Goal: Task Accomplishment & Management: Use online tool/utility

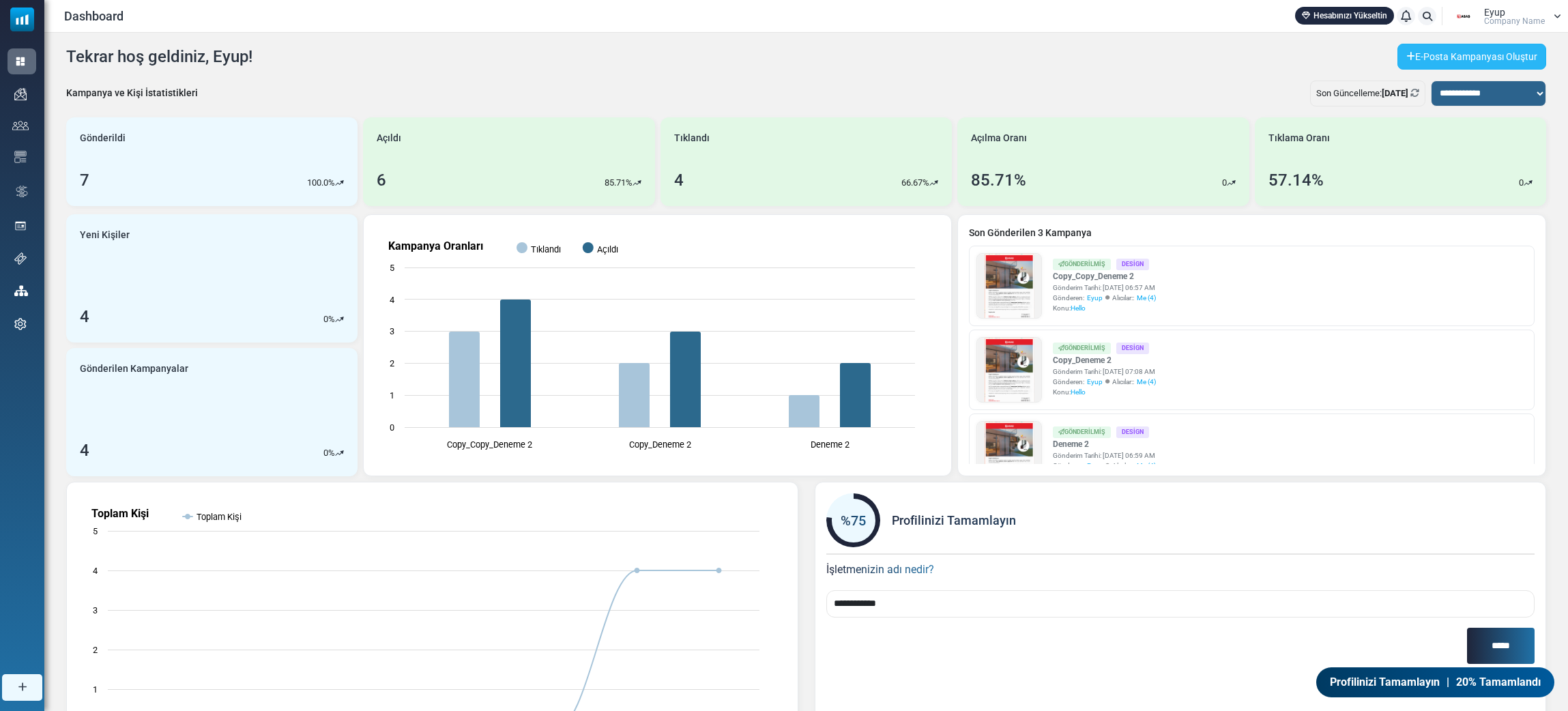
click at [1486, 60] on link "E-Posta Kampanyası Oluştur" at bounding box center [1472, 57] width 149 height 26
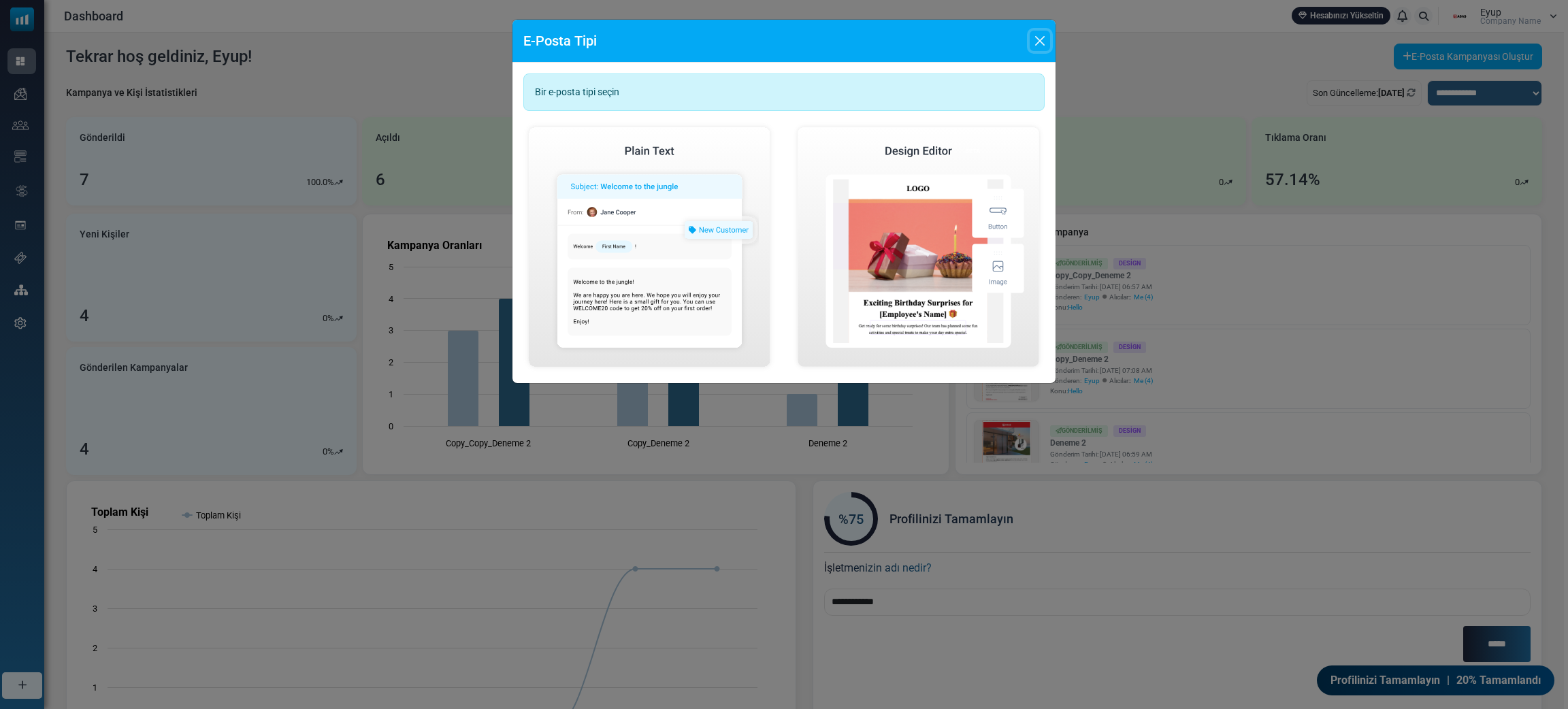
click at [1032, 48] on button "Close" at bounding box center [1040, 40] width 20 height 20
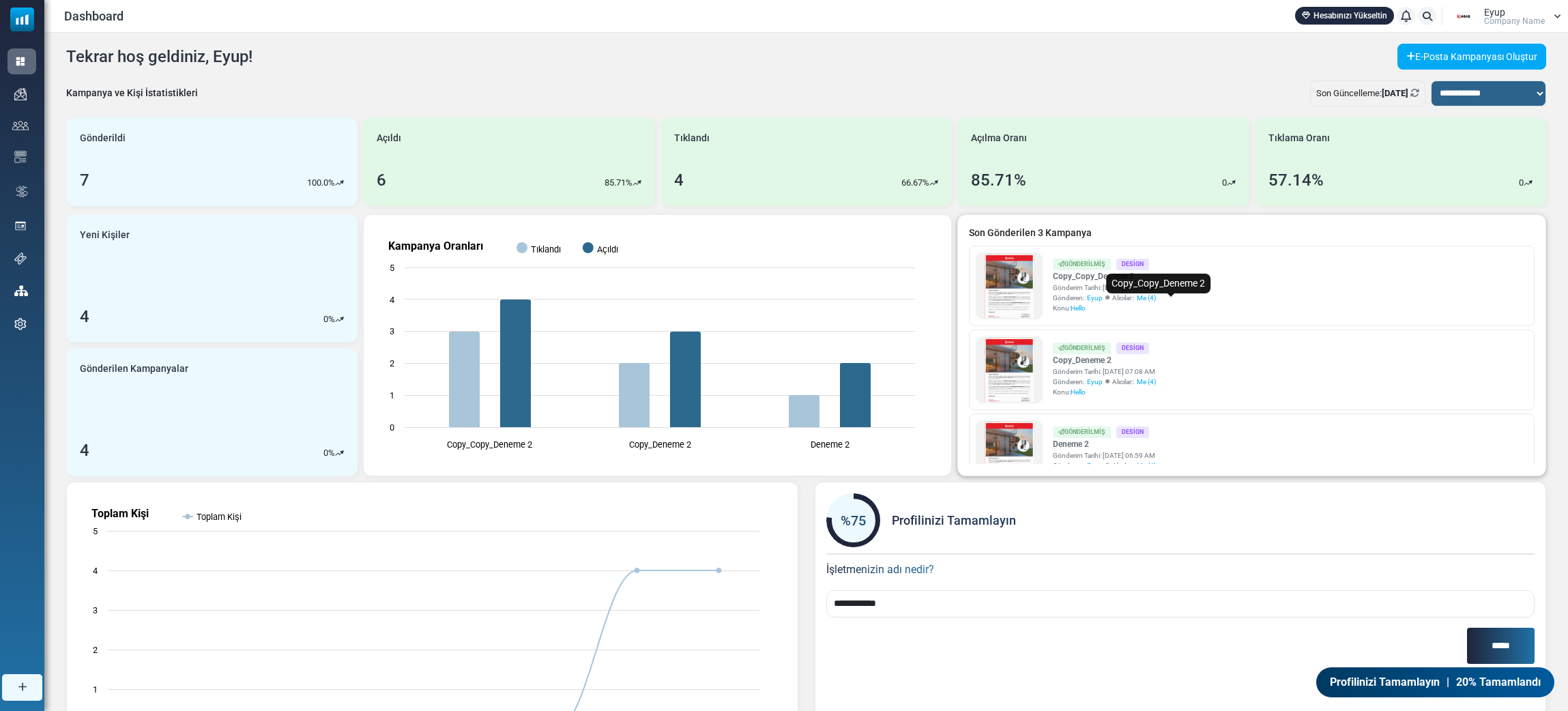
click at [1103, 283] on link "Copy_Copy_Deneme 2" at bounding box center [1104, 275] width 103 height 12
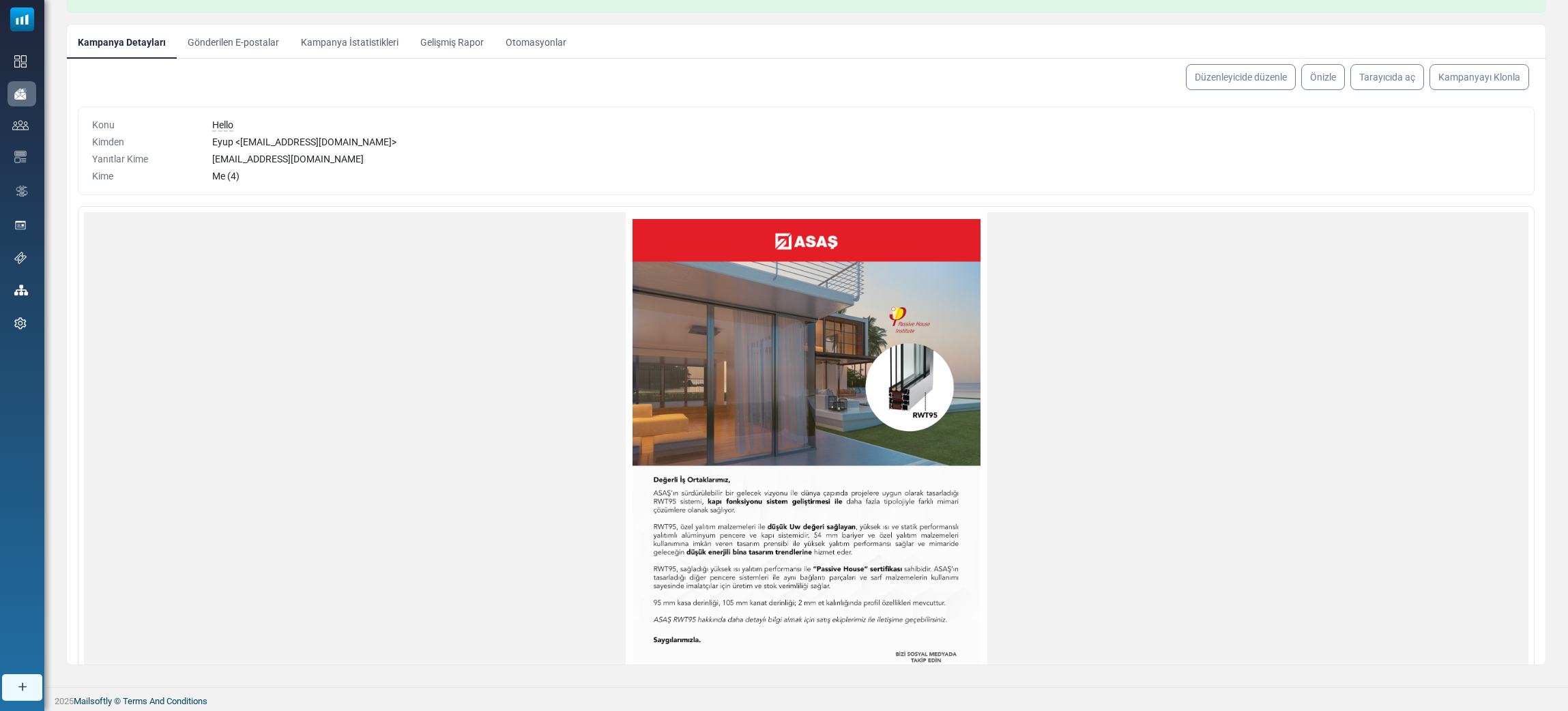
drag, startPoint x: 272, startPoint y: 169, endPoint x: 395, endPoint y: 174, distance: 123.1
click at [272, 169] on div "Me (4)" at bounding box center [866, 176] width 1308 height 15
click at [1233, 64] on link "Düzenleyicide düzenle" at bounding box center [1240, 77] width 116 height 28
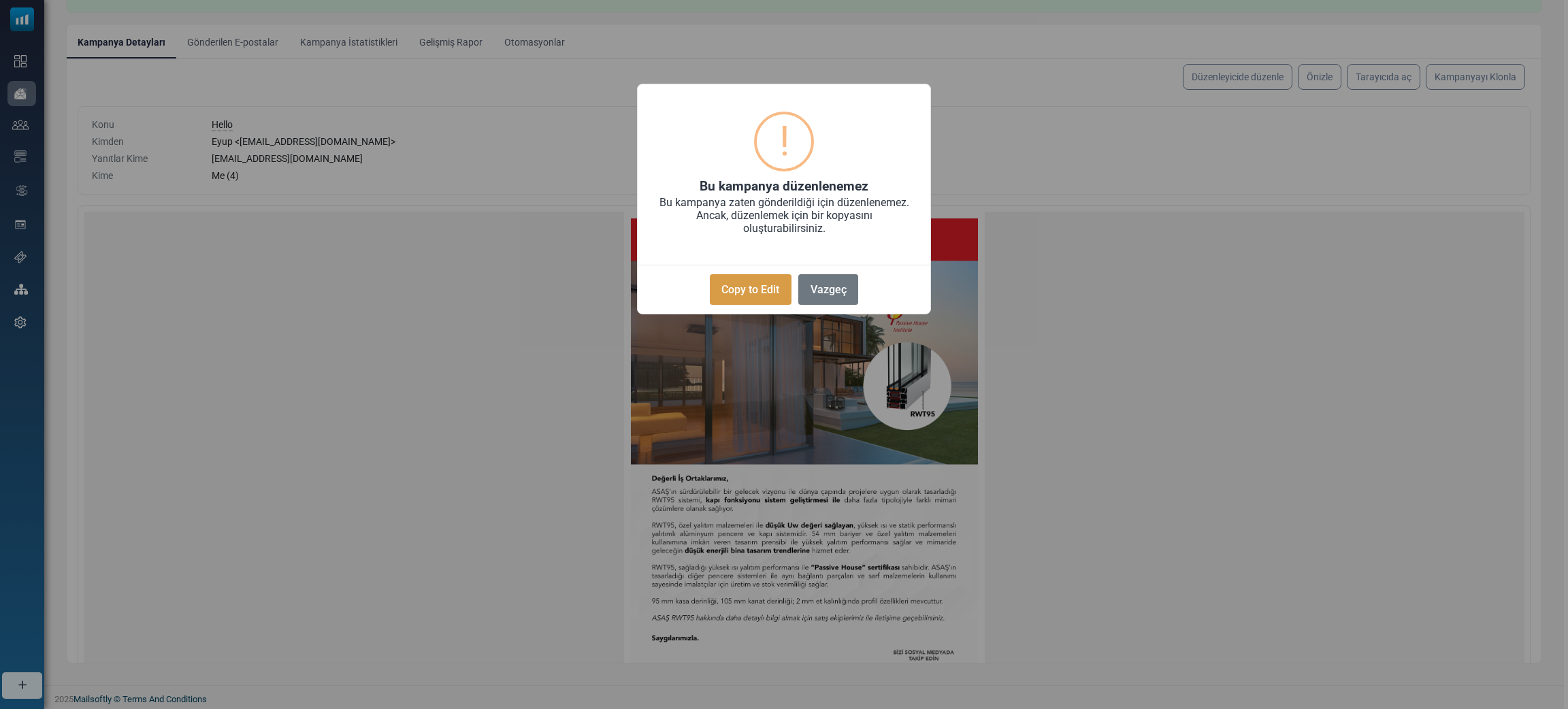
click at [753, 305] on button "Copy to Edit" at bounding box center [751, 289] width 81 height 30
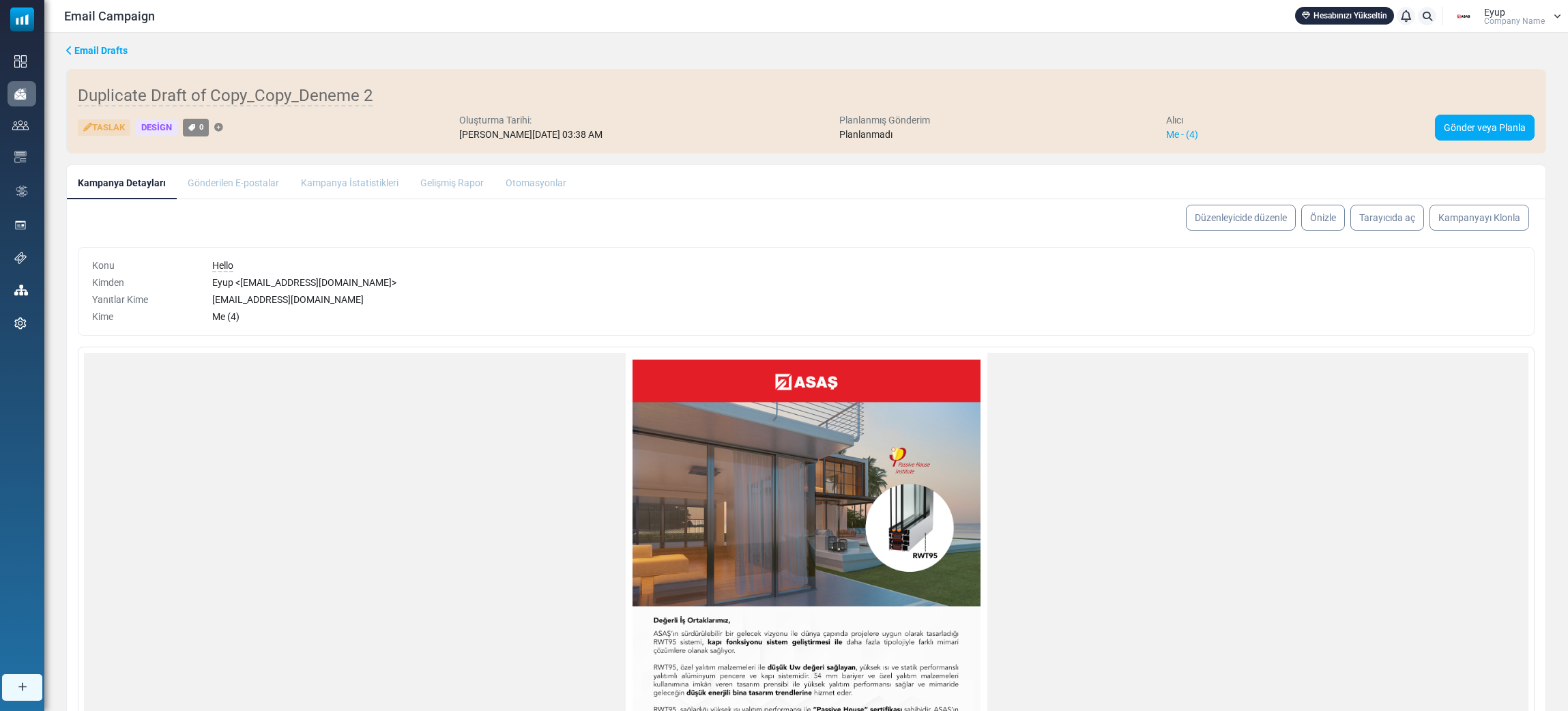
click at [217, 198] on li "Gönderilen E-postalar" at bounding box center [233, 182] width 113 height 33
click at [253, 198] on li "Gönderilen E-postalar" at bounding box center [233, 182] width 113 height 33
click at [1455, 140] on link "Gönder veya Planla" at bounding box center [1485, 128] width 100 height 26
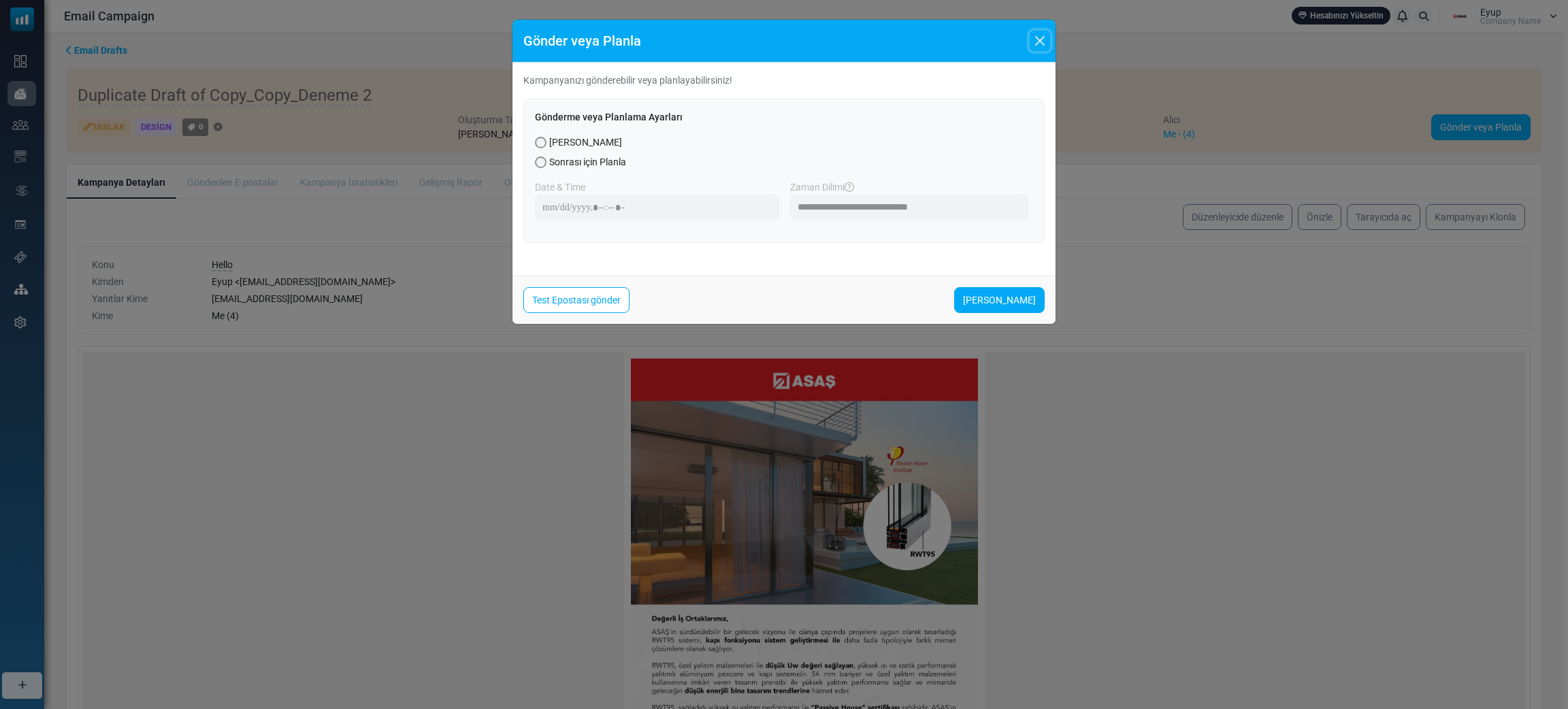
click at [1039, 51] on button "Close" at bounding box center [1040, 40] width 20 height 20
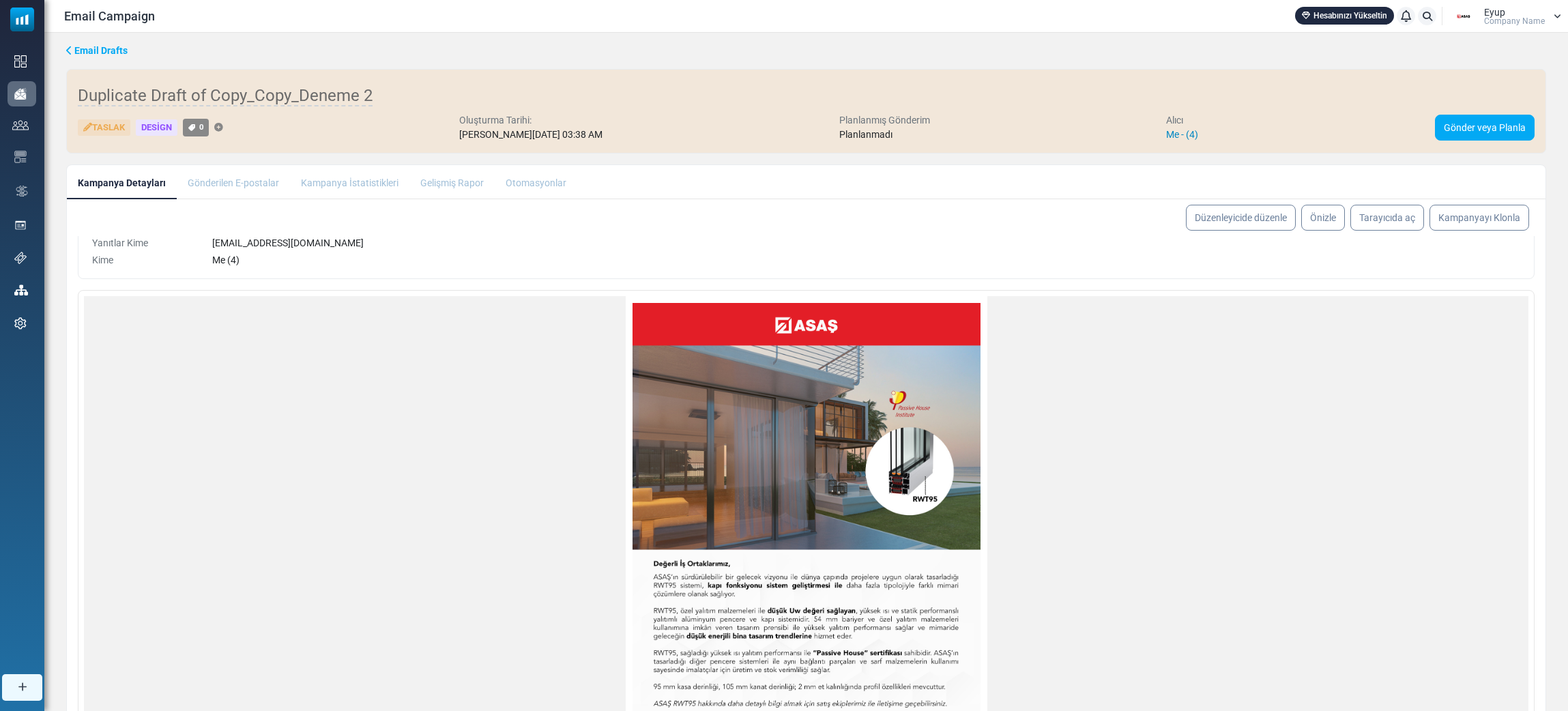
click at [1169, 139] on link "Me - (4)" at bounding box center [1182, 135] width 32 height 11
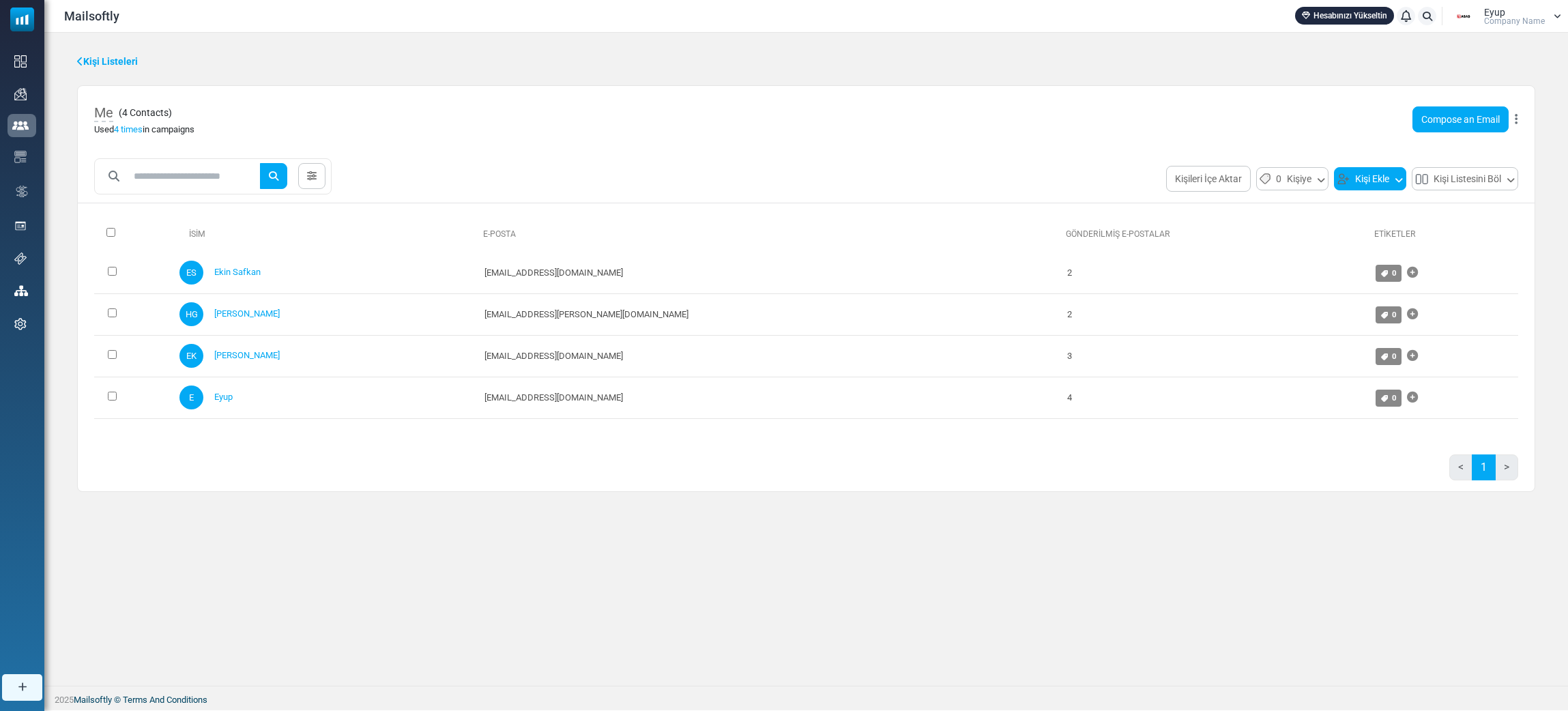
click at [1352, 190] on button "Kişi Ekle" at bounding box center [1370, 178] width 72 height 23
click at [1364, 225] on link "Kişi Oluştur" at bounding box center [1399, 217] width 116 height 17
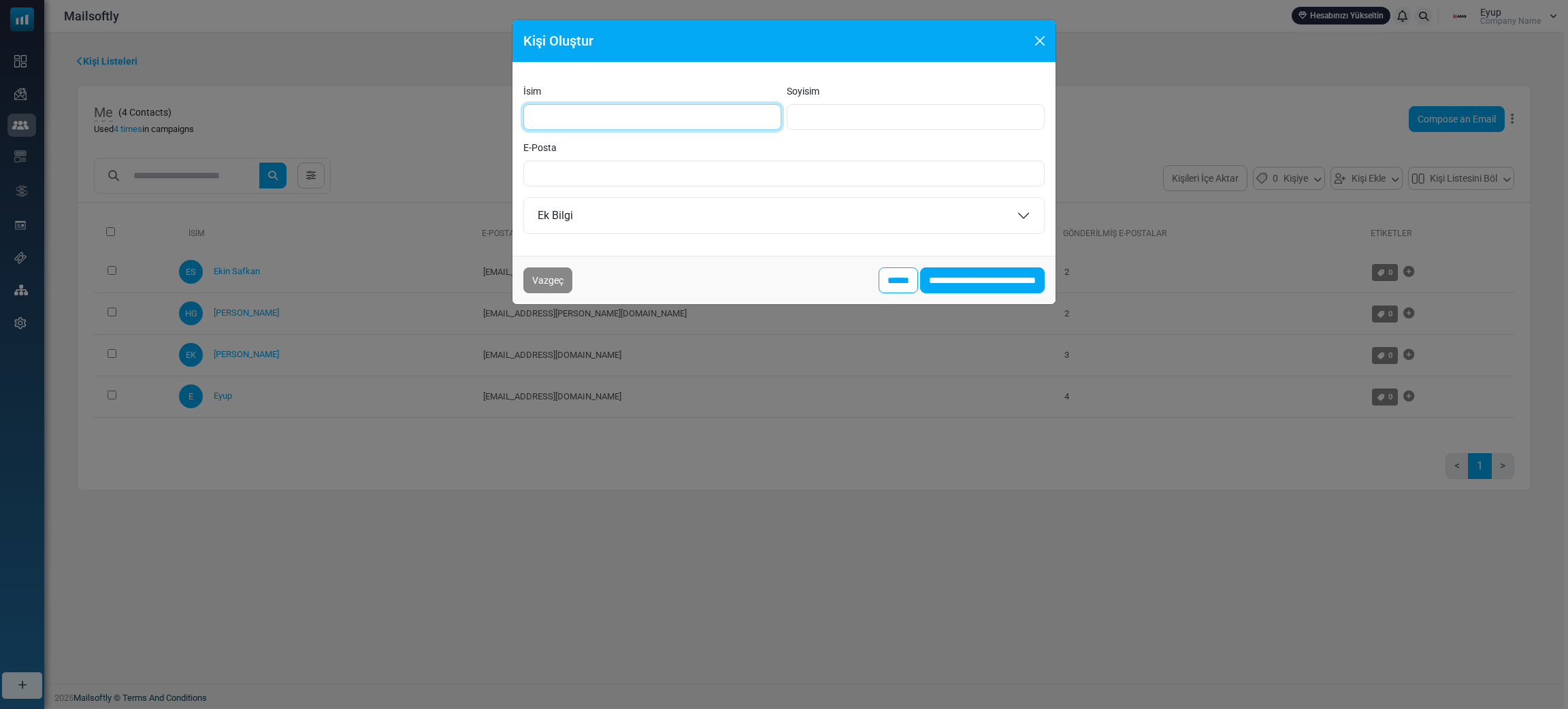
click at [596, 130] on input "İsim" at bounding box center [653, 117] width 258 height 26
type input "*****"
type input "*"
type input "*****"
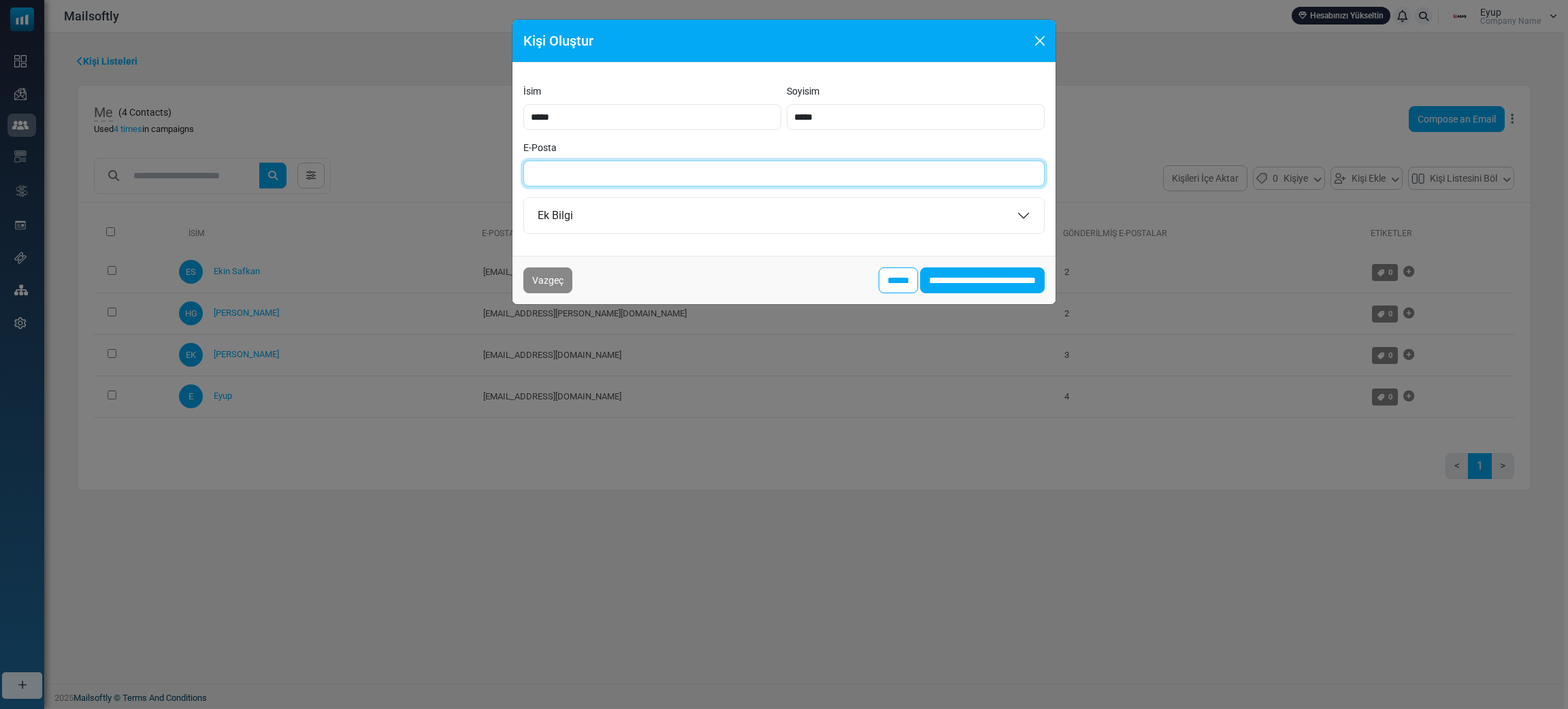
click at [664, 187] on input "E-Posta" at bounding box center [784, 173] width 522 height 26
paste input "**********"
type input "**********"
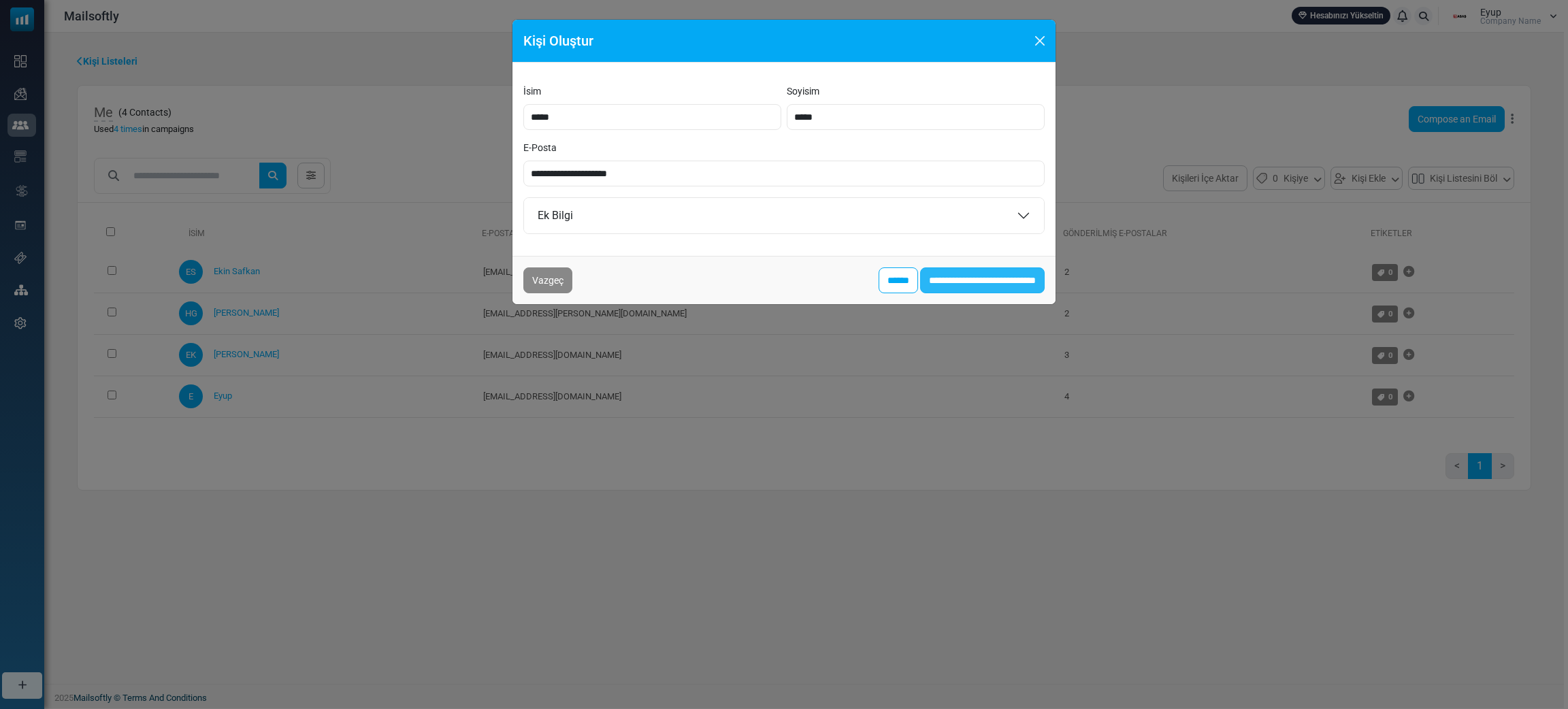
click at [938, 294] on input "**********" at bounding box center [982, 280] width 124 height 26
click at [879, 294] on input "******" at bounding box center [898, 280] width 39 height 26
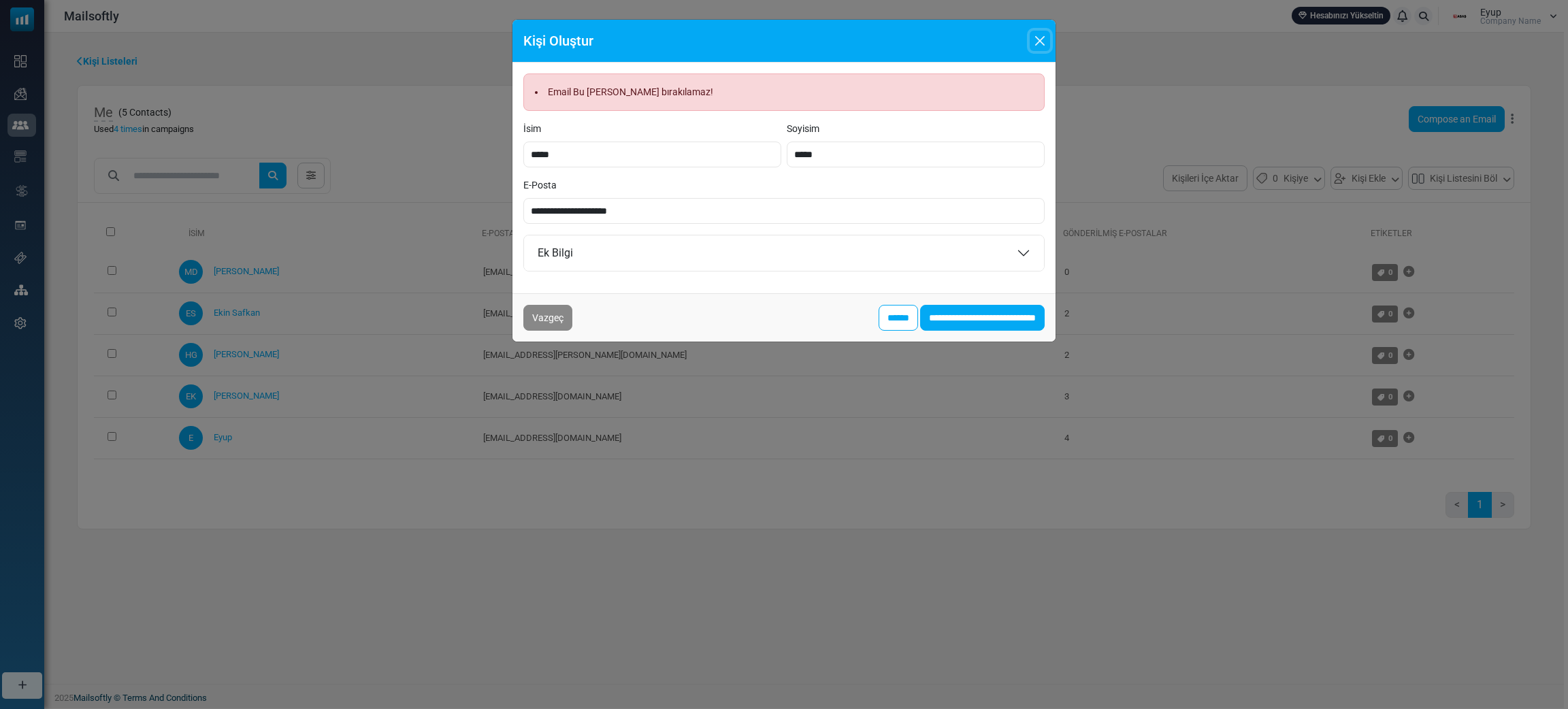
click at [1032, 49] on button "Close" at bounding box center [1040, 40] width 20 height 20
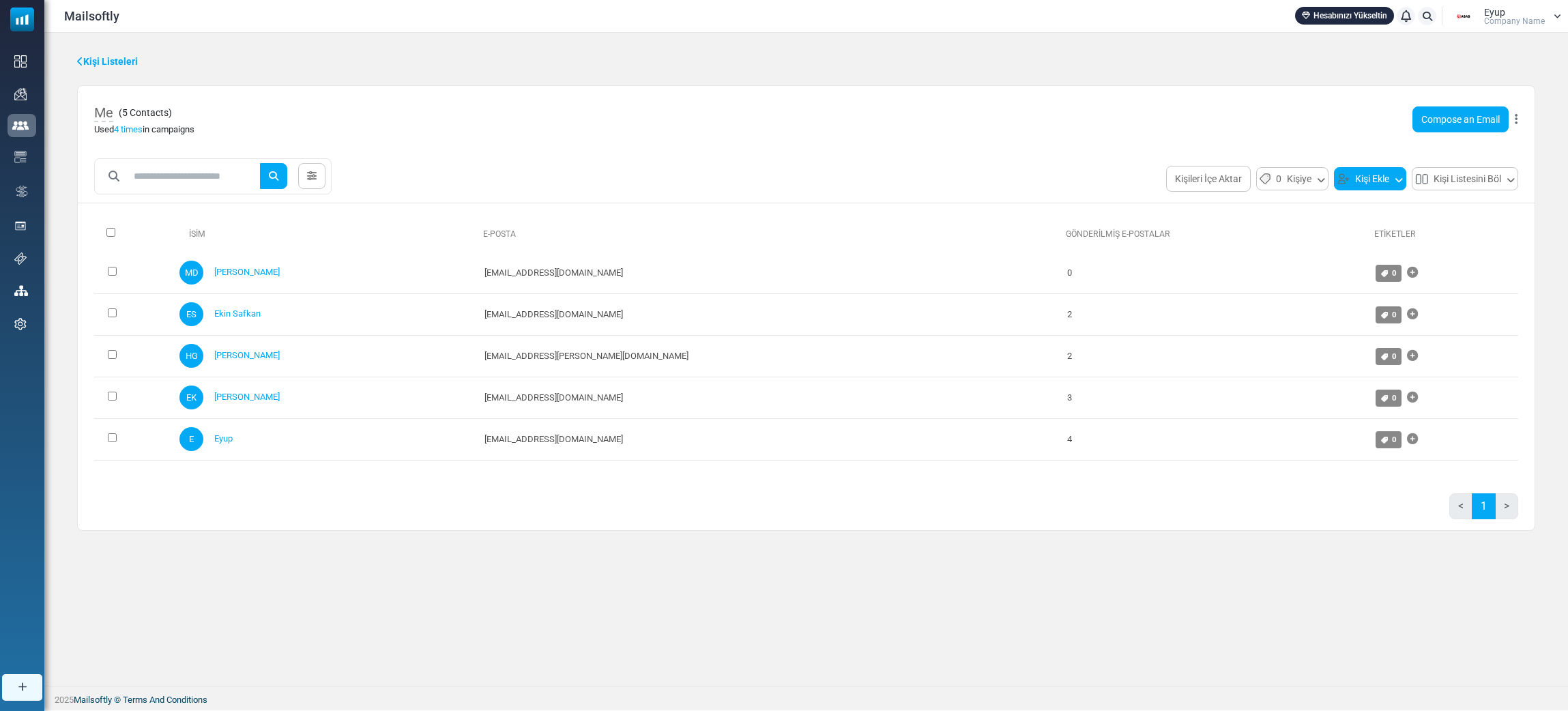
click at [1334, 190] on button "Kişi Ekle" at bounding box center [1370, 178] width 72 height 23
click at [968, 657] on div "Kişi Listeleri Me ( 5 Contacts ) Used 4 times in campaigns Compose an Email Düz…" at bounding box center [806, 360] width 1524 height 653
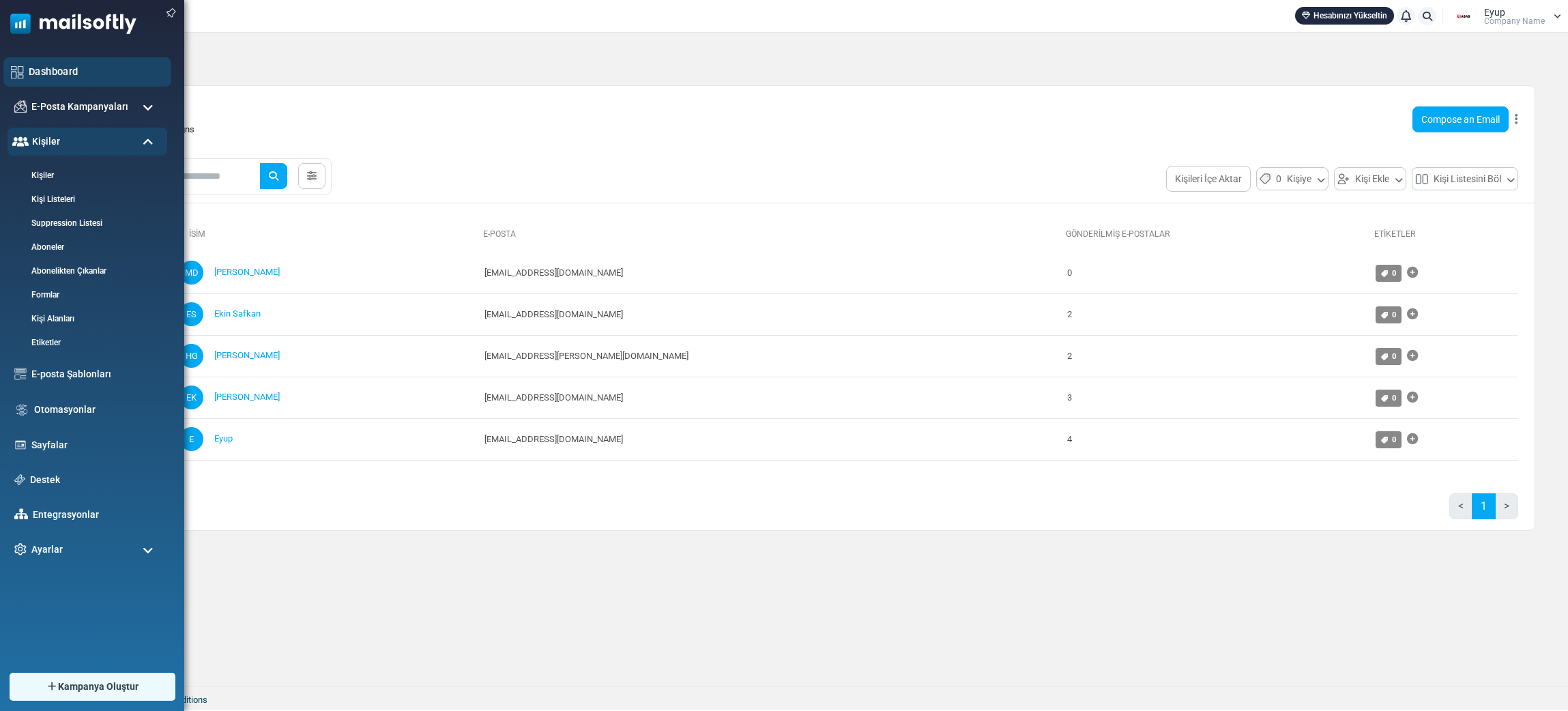
click at [61, 65] on link "Dashboard" at bounding box center [95, 72] width 135 height 15
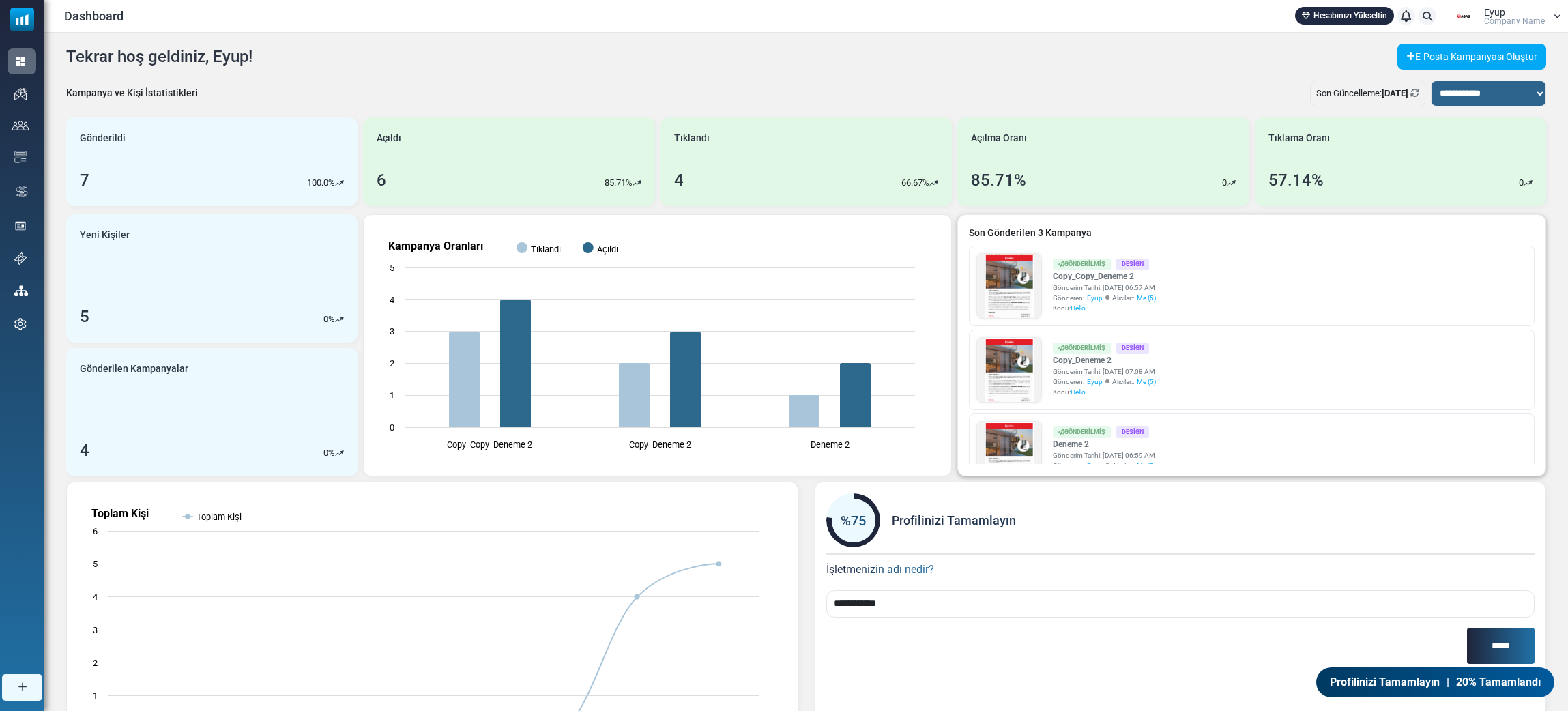
click at [1111, 270] on div "Gönderilmiş" at bounding box center [1081, 264] width 58 height 12
click at [1038, 318] on link at bounding box center [1009, 504] width 64 height 499
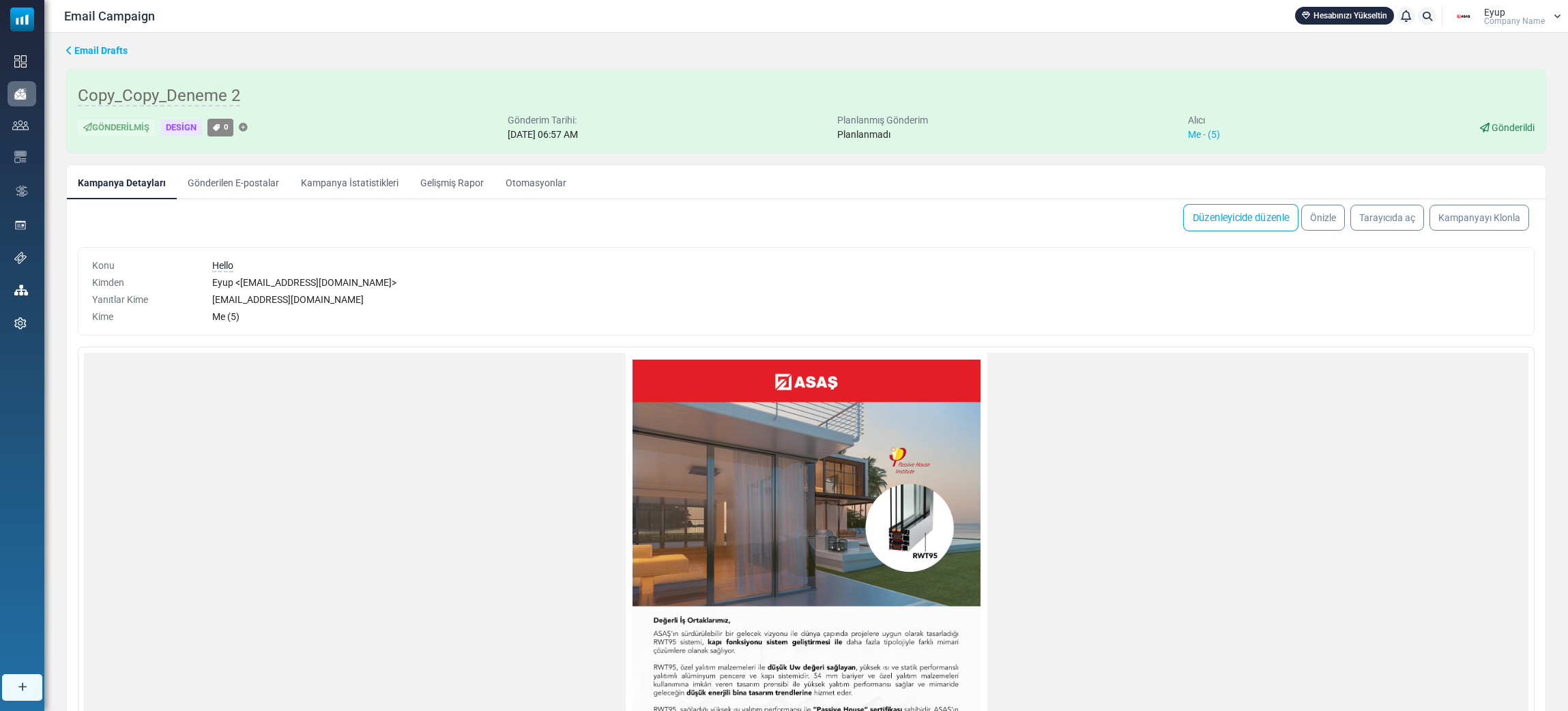
click at [1218, 231] on link "Düzenleyicide düzenle" at bounding box center [1240, 217] width 116 height 28
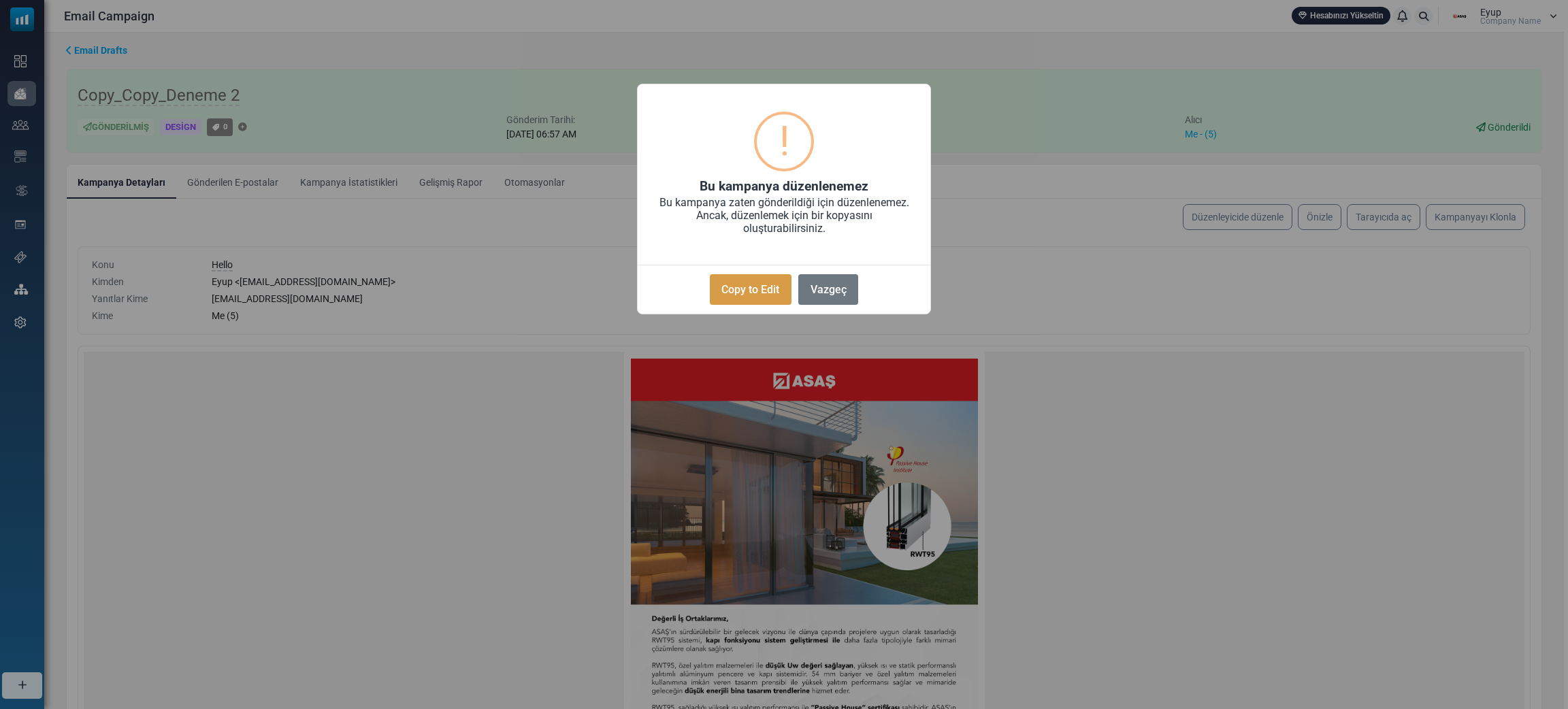
click at [767, 305] on button "Copy to Edit" at bounding box center [751, 289] width 81 height 30
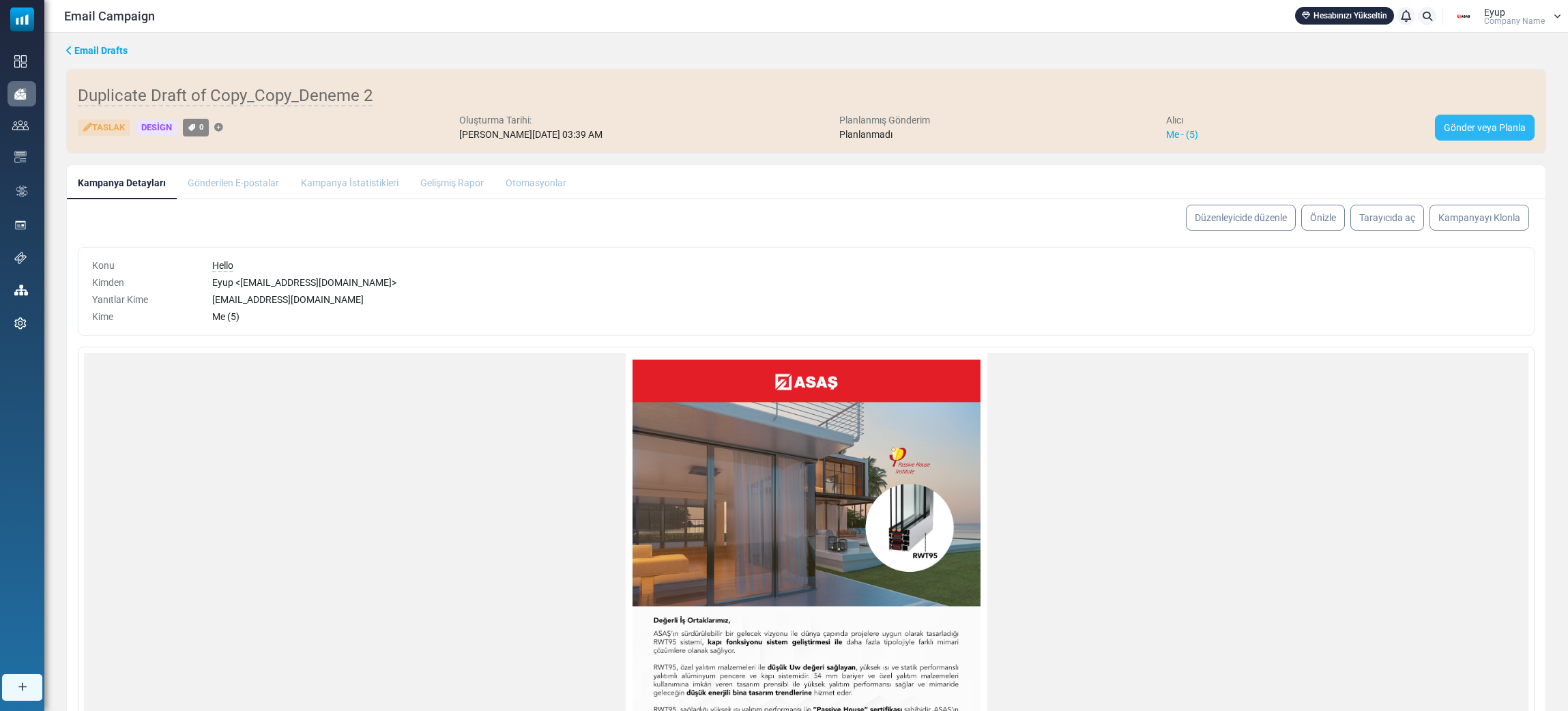
click at [1474, 140] on link "Gönder veya Planla" at bounding box center [1485, 128] width 100 height 26
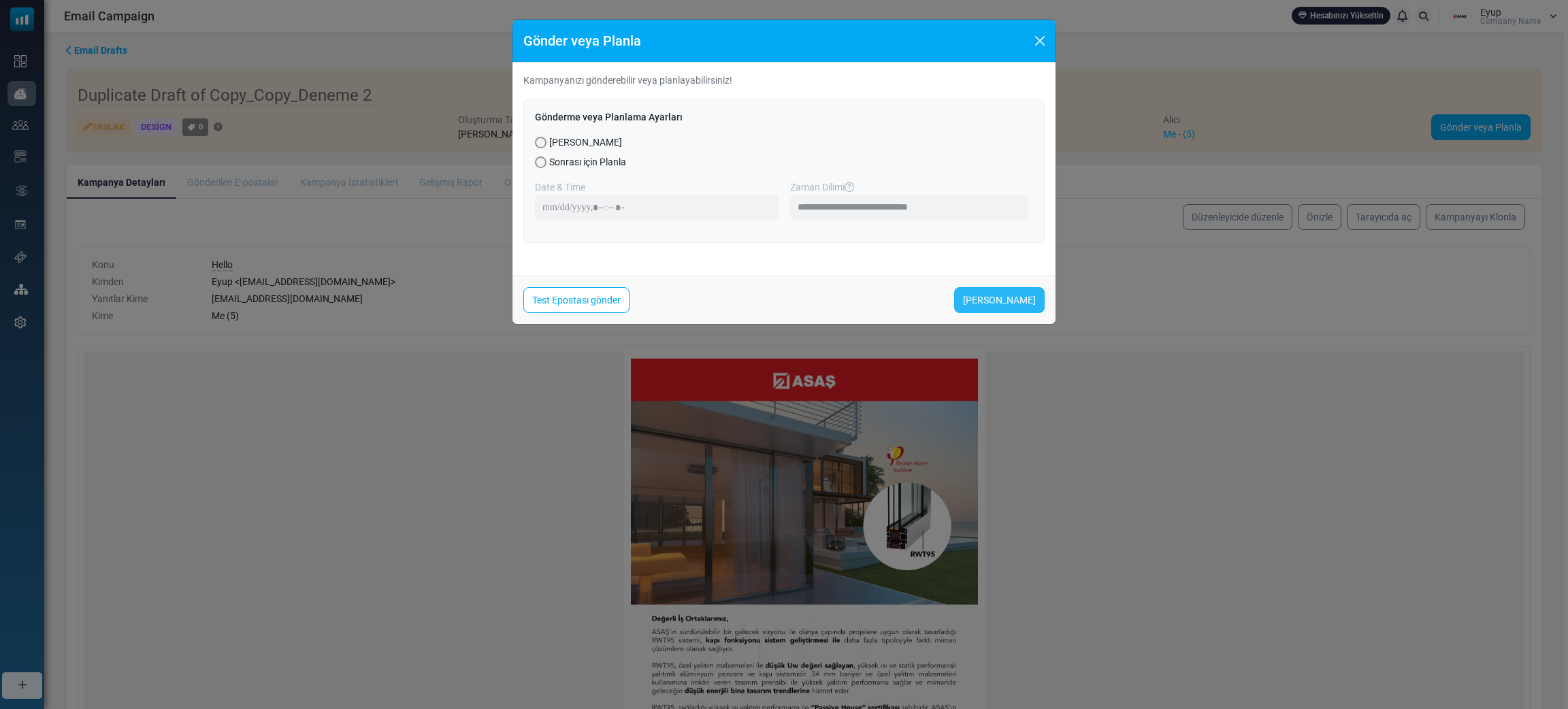
click at [1000, 313] on link "[PERSON_NAME]" at bounding box center [1000, 300] width 91 height 26
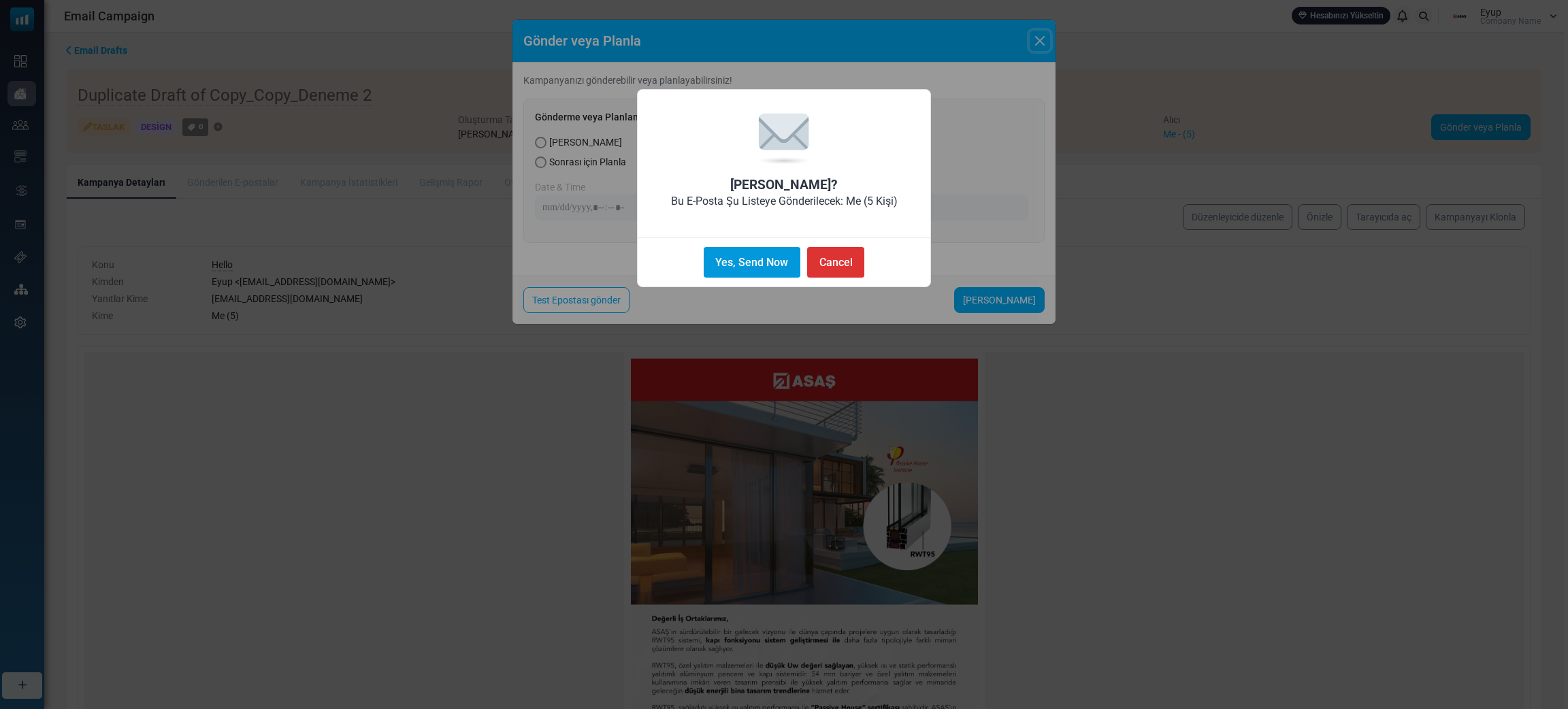
click at [749, 277] on button "Yes, Send Now" at bounding box center [752, 262] width 97 height 30
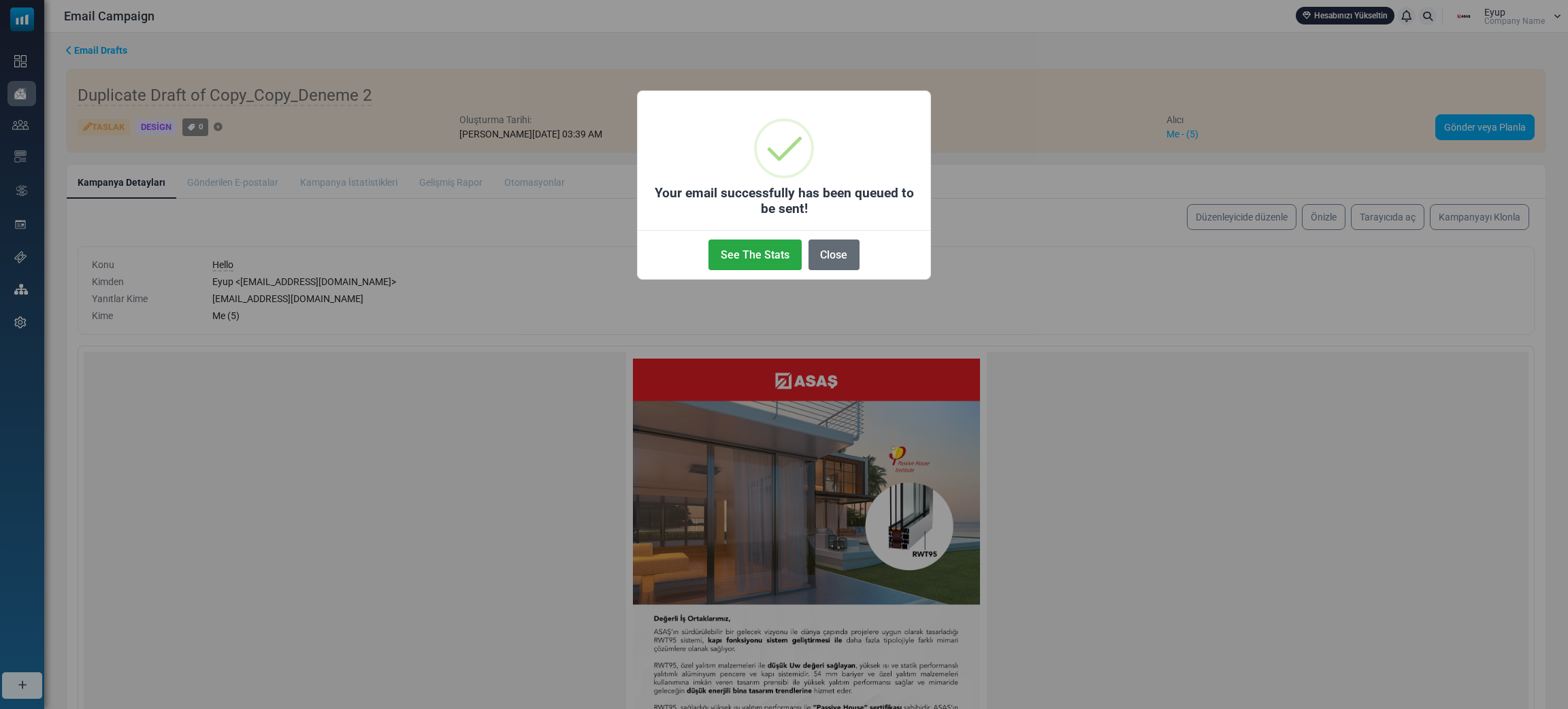
click at [827, 270] on button "Close" at bounding box center [834, 254] width 51 height 30
